Goal: Find specific page/section: Find specific page/section

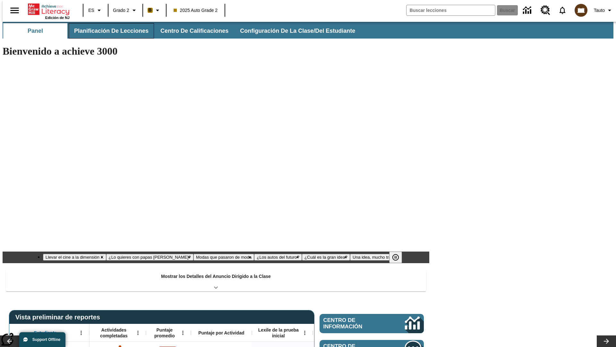
click at [108, 31] on button "Planificación de lecciones" at bounding box center [111, 30] width 85 height 15
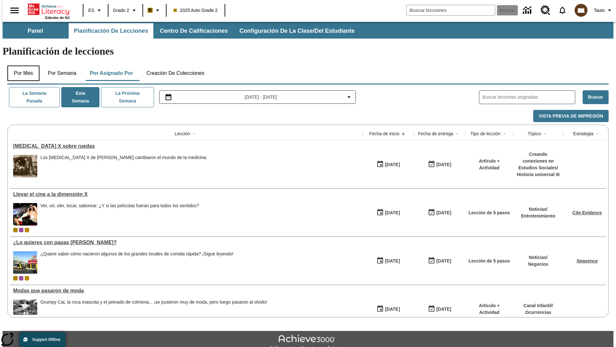
click at [21, 66] on button "Por mes" at bounding box center [23, 73] width 32 height 15
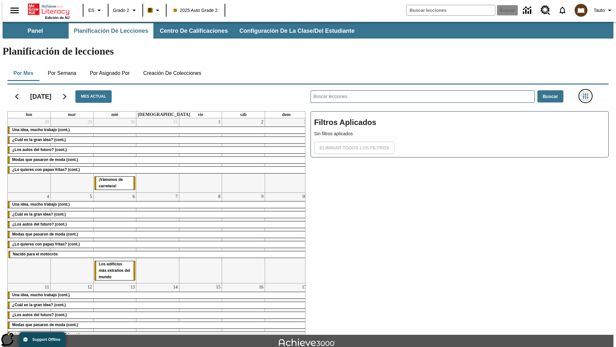
click at [588, 93] on icon "Menú lateral de filtros" at bounding box center [586, 96] width 6 height 6
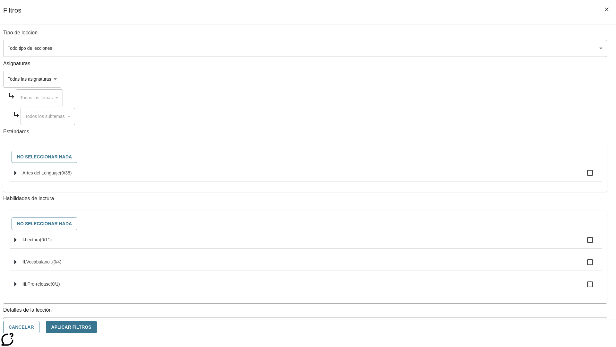
click at [458, 346] on span "La lección cuenta con los 5 pasos de la Rutina de lectoescritura" at bounding box center [301, 351] width 588 height 7
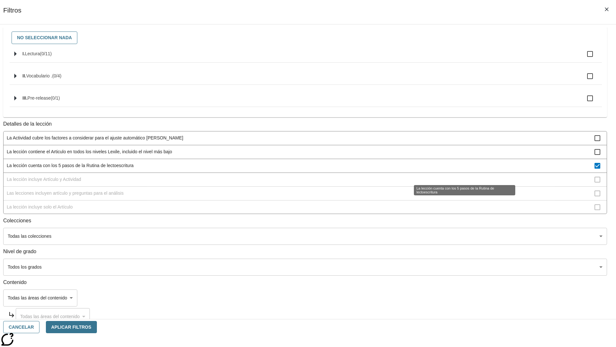
click at [458, 169] on span "La lección cuenta con los 5 pasos de la Rutina de lectoescritura" at bounding box center [301, 165] width 588 height 7
checkbox input "false"
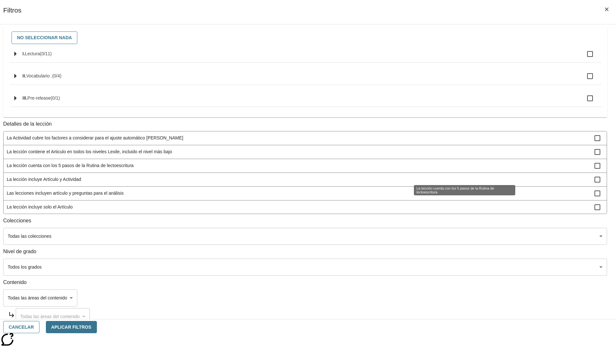
click at [458, 183] on span "La lección incluye Artículo y Actividad" at bounding box center [301, 179] width 588 height 7
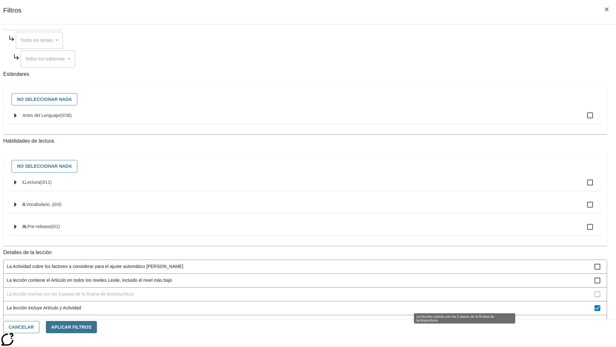
scroll to position [192, 0]
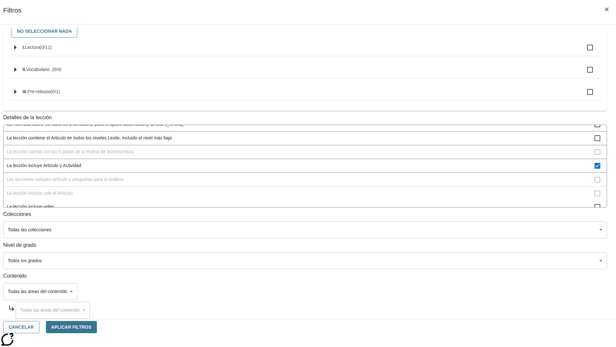
click at [458, 162] on span "La lección incluye Artículo y Actividad" at bounding box center [301, 165] width 588 height 7
checkbox input "false"
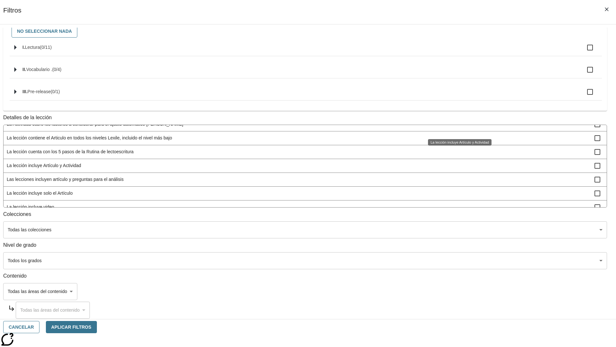
scroll to position [201, 0]
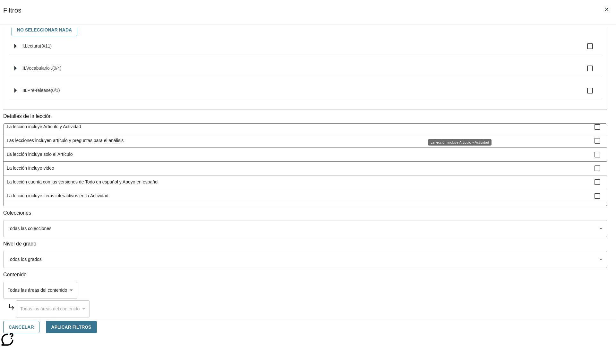
click at [458, 144] on span "Las lecciones incluyen artículo y preguntas para el análisis" at bounding box center [301, 140] width 588 height 7
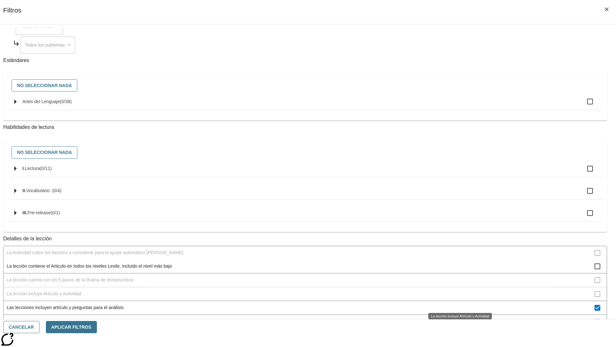
scroll to position [71, 0]
click at [458, 304] on span "Las lecciones incluyen artículo y preguntas para el análisis" at bounding box center [301, 307] width 588 height 7
checkbox input "false"
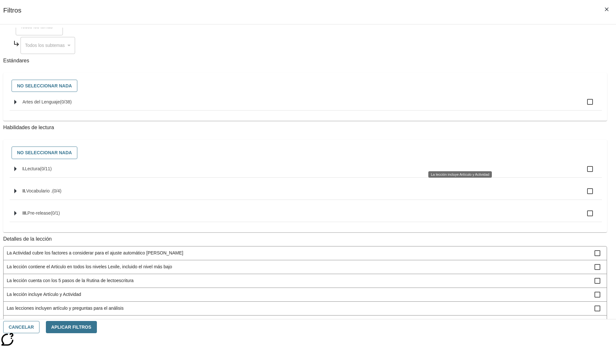
scroll to position [192, 0]
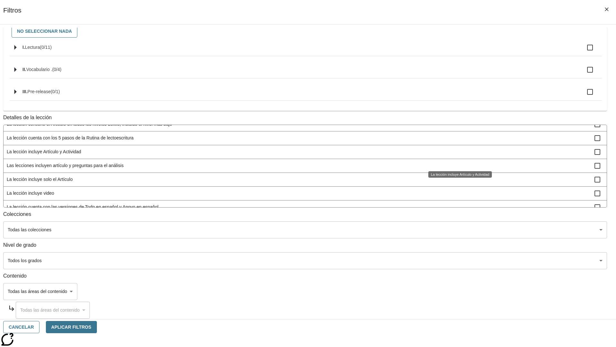
click at [458, 183] on span "La lección incluye solo el Artículo" at bounding box center [301, 179] width 588 height 7
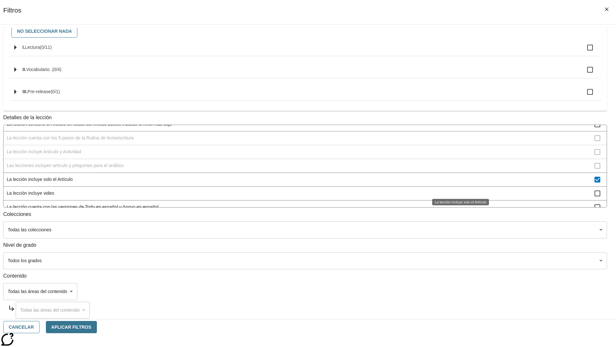
click at [458, 183] on span "La lección incluye solo el Artículo" at bounding box center [301, 179] width 588 height 7
checkbox input "false"
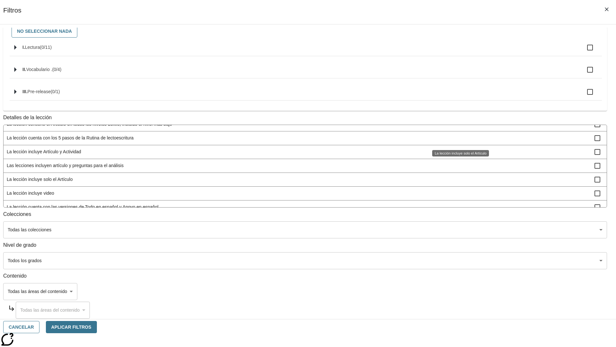
click at [458, 217] on span "La lección incluye items interactivos en la Actividad" at bounding box center [301, 220] width 588 height 7
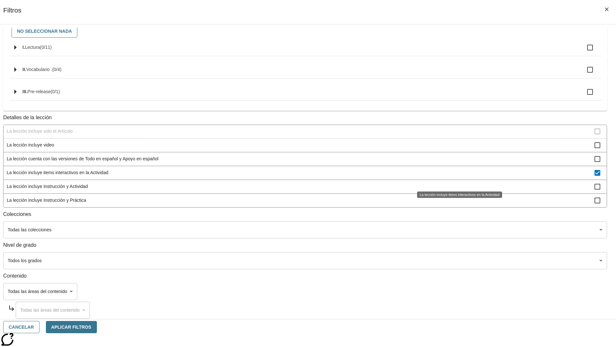
click at [458, 176] on span "La lección incluye items interactivos en la Actividad" at bounding box center [301, 172] width 588 height 7
checkbox input "false"
click at [458, 190] on span "La lección incluye Instrucción y Actividad" at bounding box center [301, 186] width 588 height 7
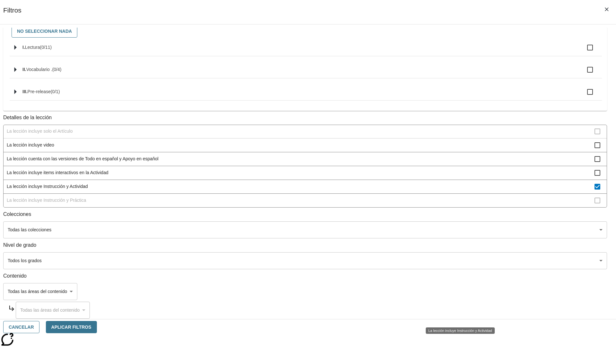
scroll to position [87, 0]
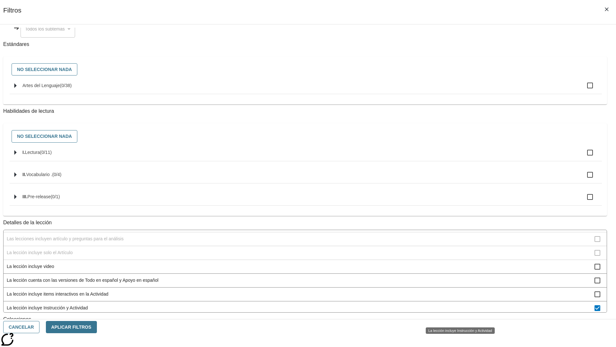
click at [458, 311] on span "La lección incluye Instrucción y Actividad" at bounding box center [301, 307] width 588 height 7
checkbox input "false"
click at [458, 318] on span "La lección incluye Instrucción y Práctica" at bounding box center [301, 321] width 588 height 7
checkbox input "true"
